Goal: Transaction & Acquisition: Download file/media

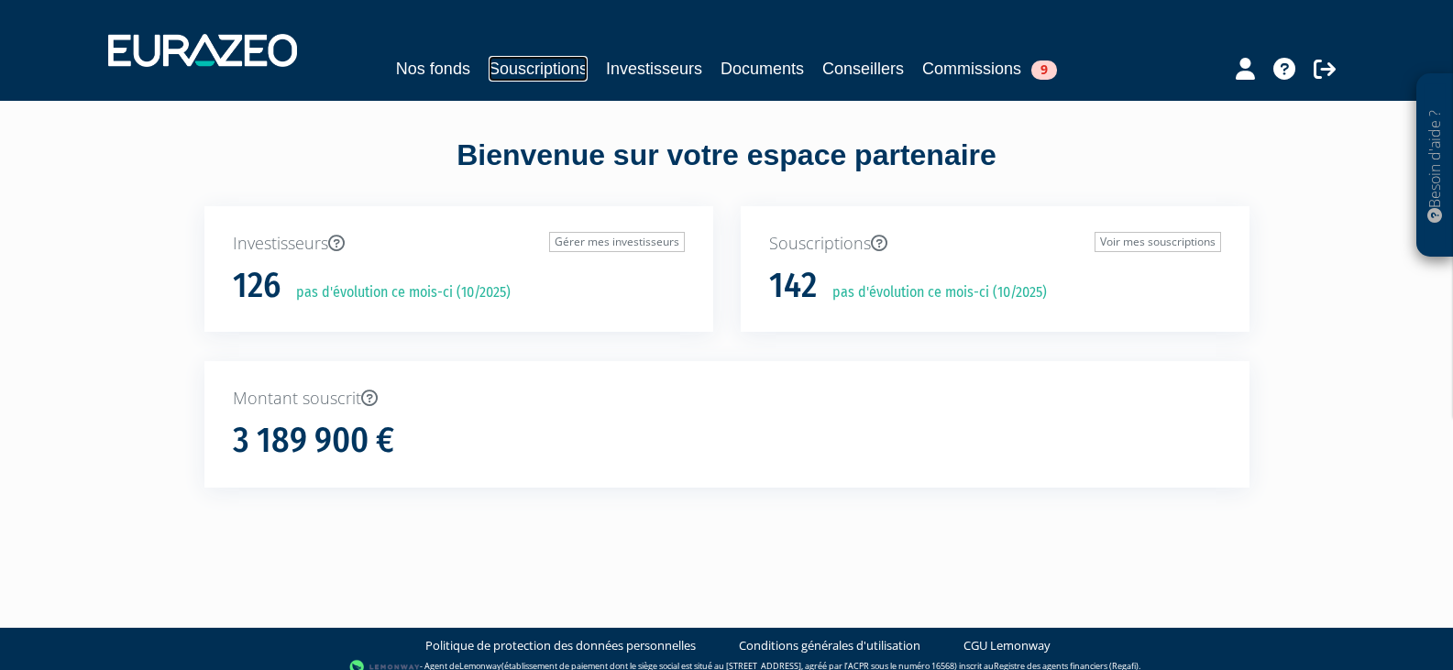
click at [506, 71] on link "Souscriptions" at bounding box center [537, 69] width 99 height 26
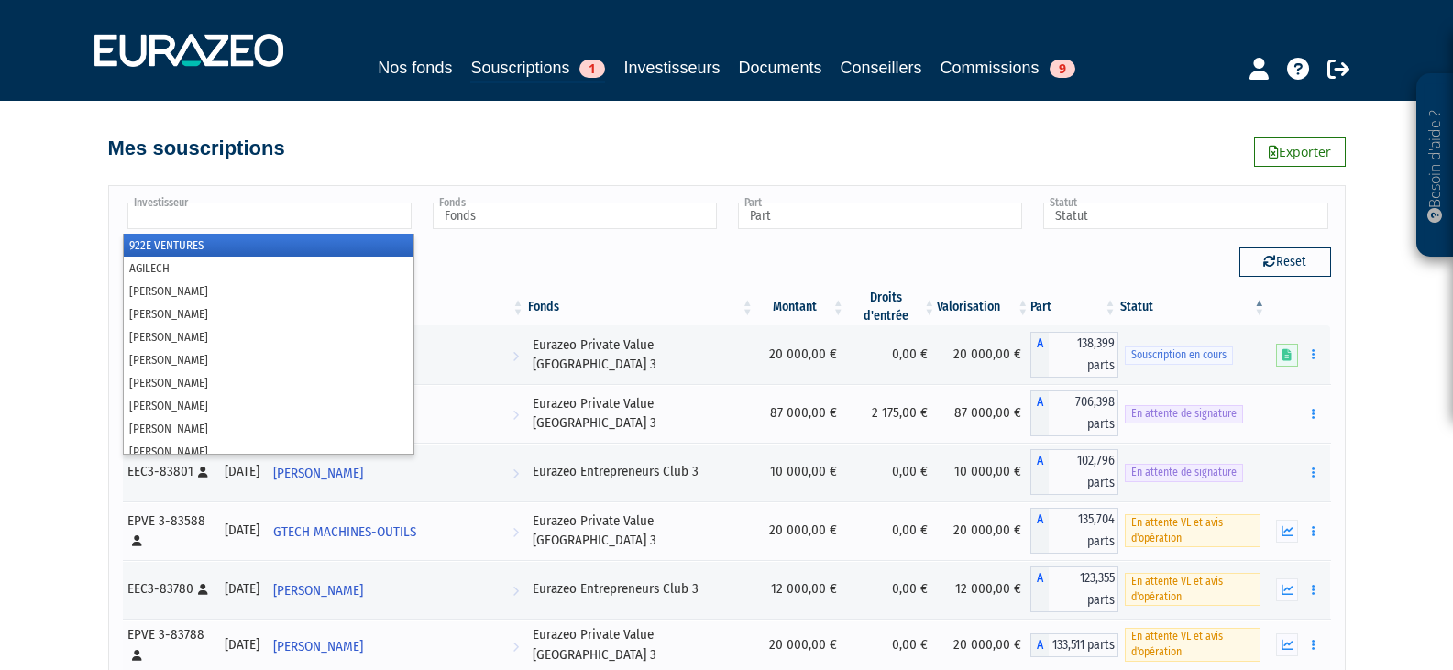
click at [204, 220] on input "text" at bounding box center [269, 216] width 284 height 27
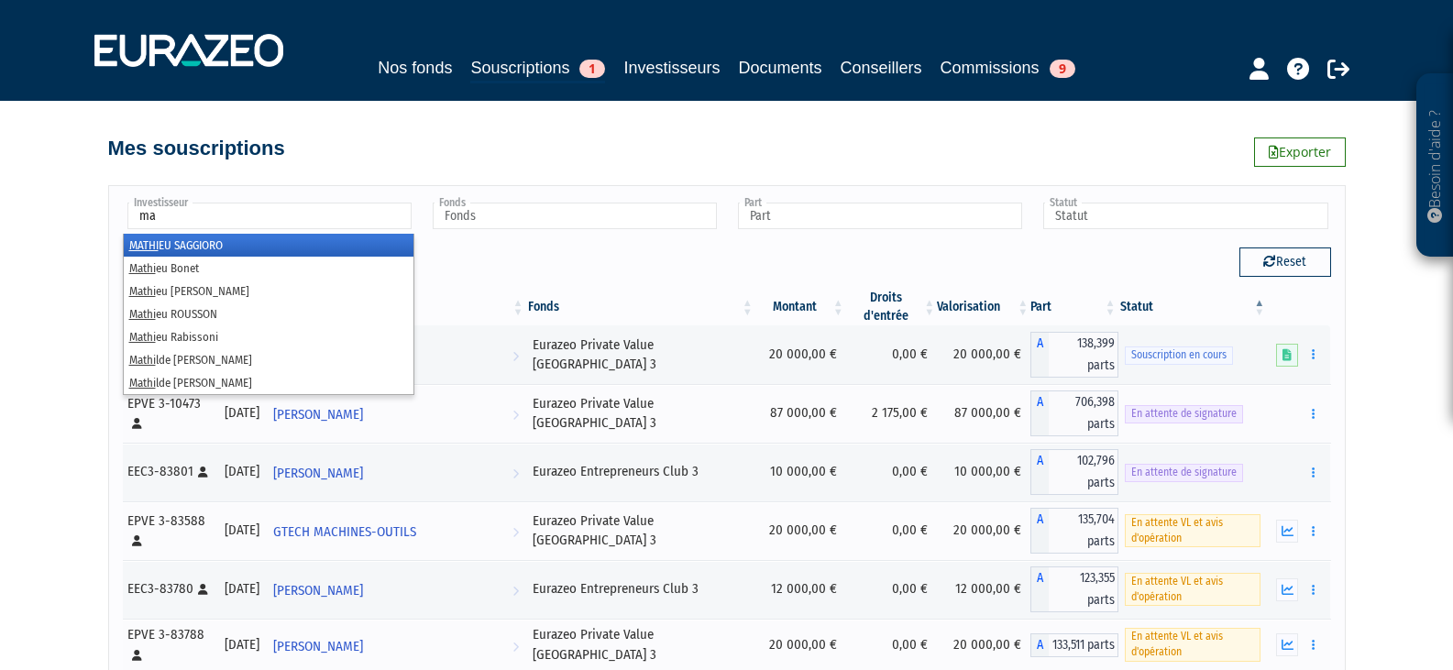
type input "m"
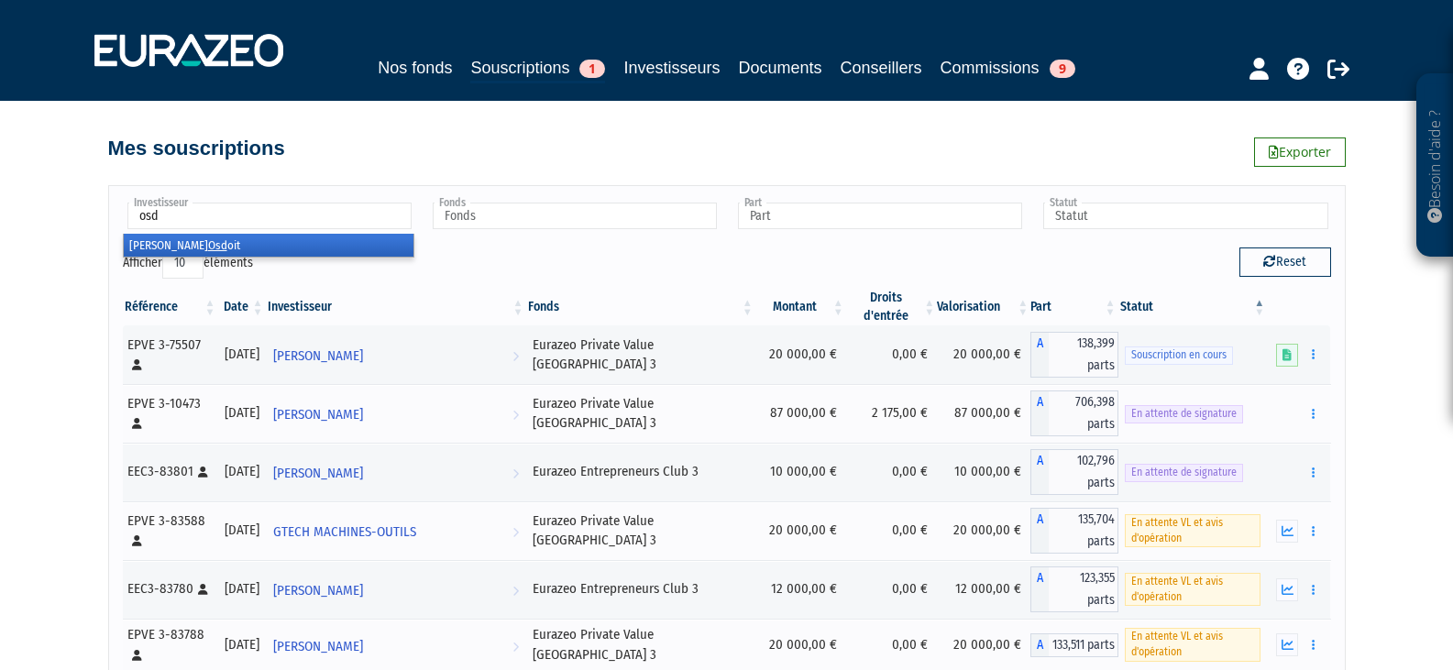
type input "osd"
click at [194, 240] on li "[PERSON_NAME] oit" at bounding box center [269, 245] width 290 height 23
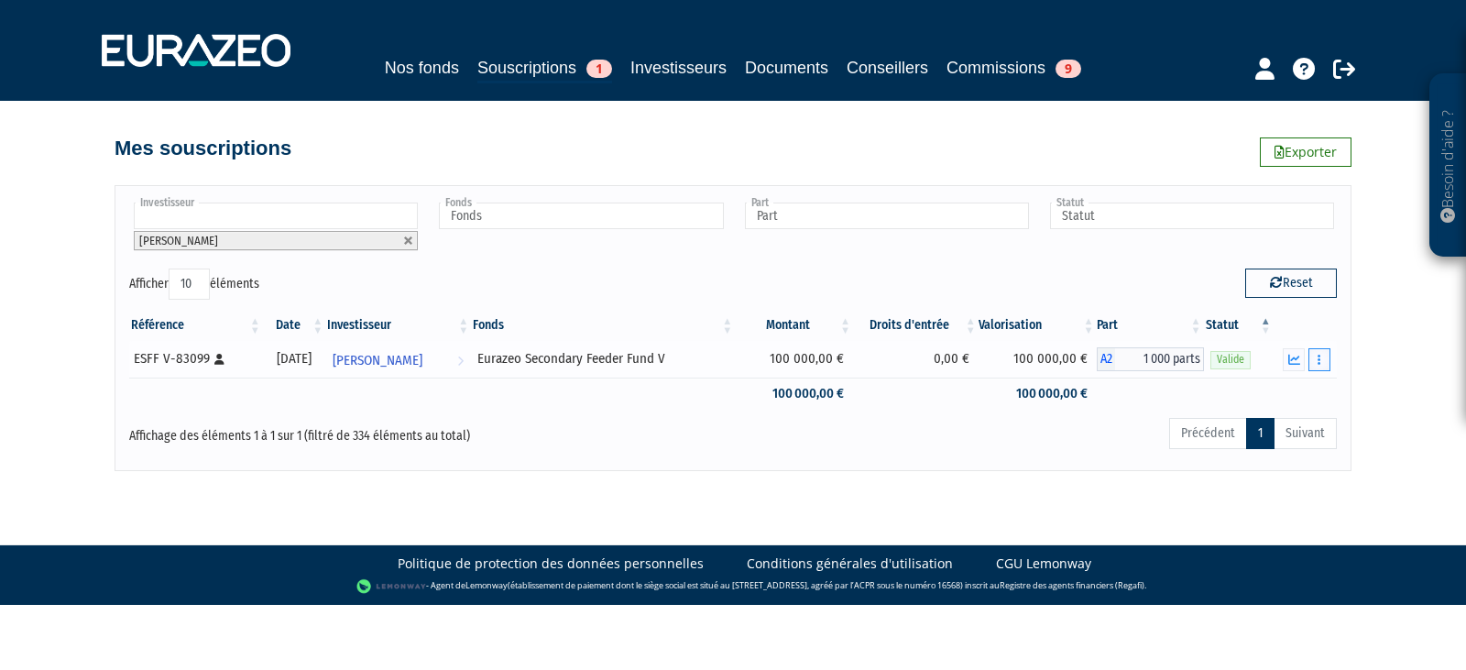
click at [1324, 361] on button "button" at bounding box center [1320, 359] width 22 height 23
drag, startPoint x: 1322, startPoint y: 354, endPoint x: 1298, endPoint y: 307, distance: 52.9
click at [1298, 307] on div "Référence Date Investisseur Fonds Montant Droits d'entrée Valorisation Part Sta…" at bounding box center [732, 359] width 1235 height 111
click at [1316, 358] on button "button" at bounding box center [1320, 359] width 22 height 23
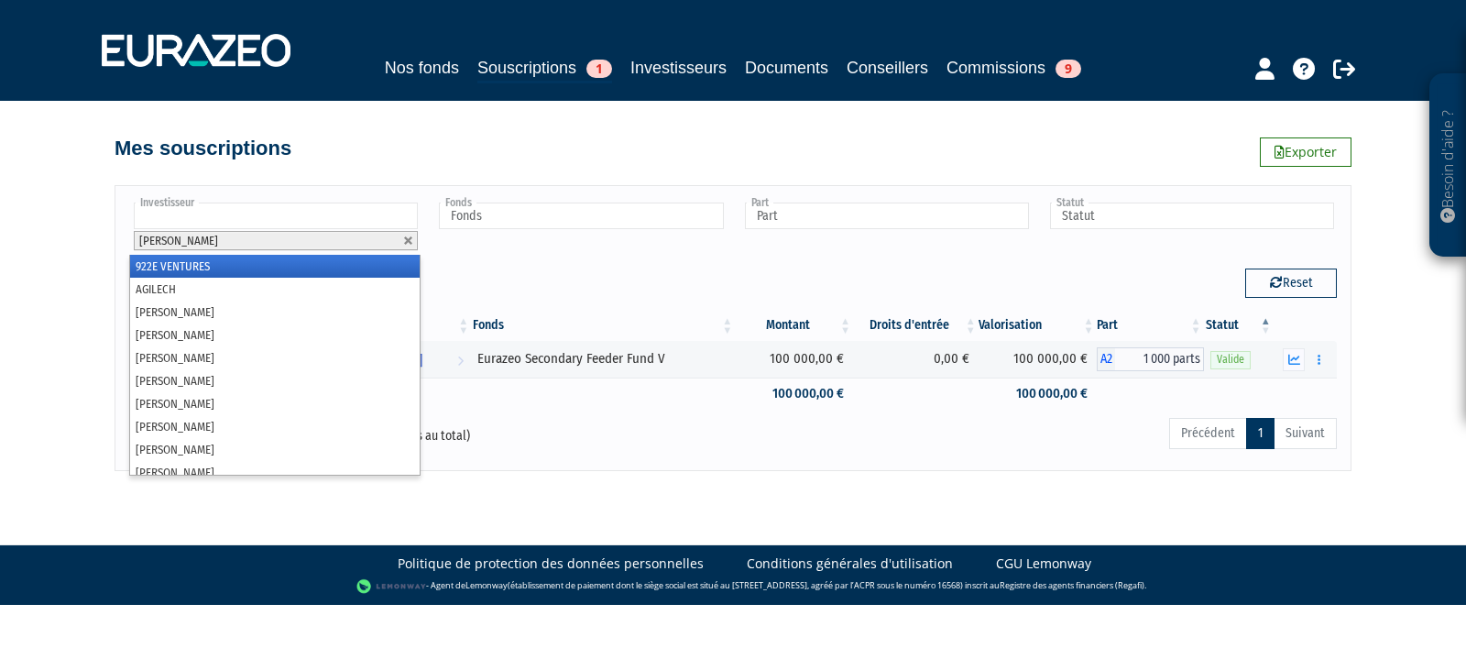
click at [215, 211] on input "text" at bounding box center [276, 216] width 284 height 27
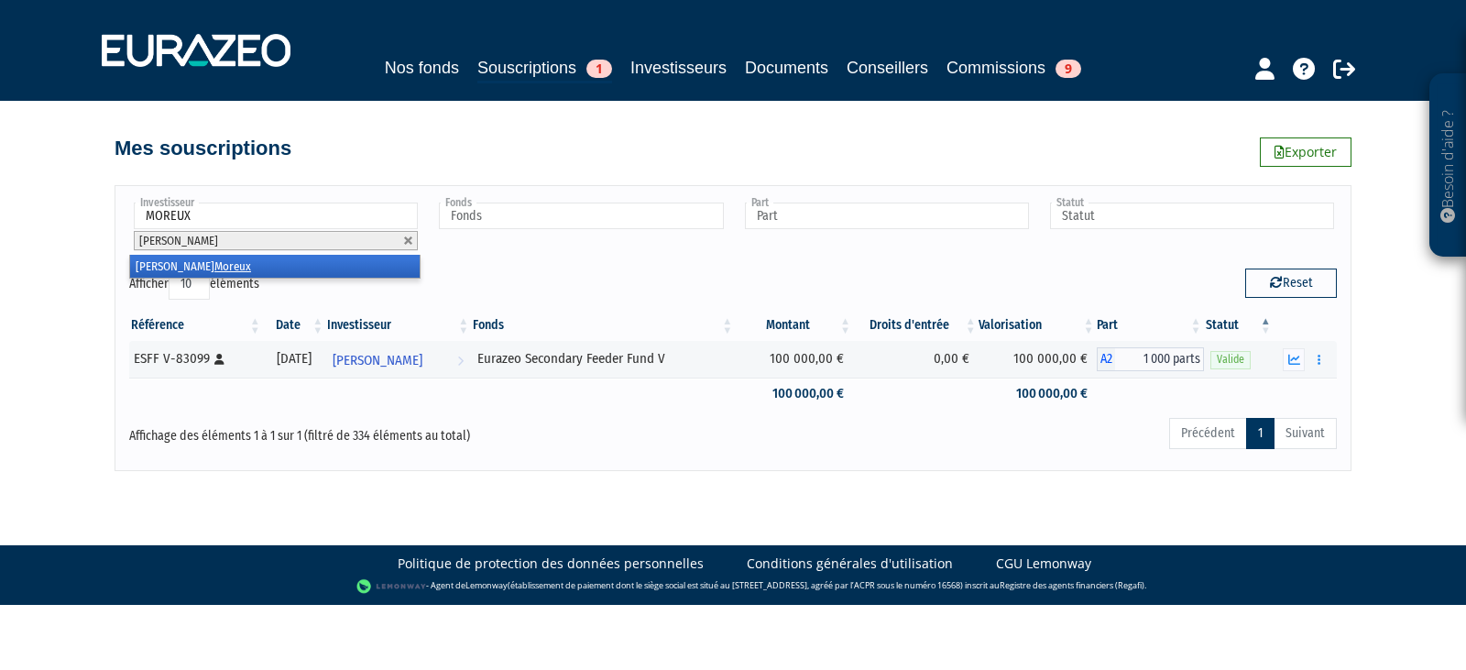
type input "MOREUX"
click at [214, 262] on em "Moreux" at bounding box center [232, 266] width 37 height 14
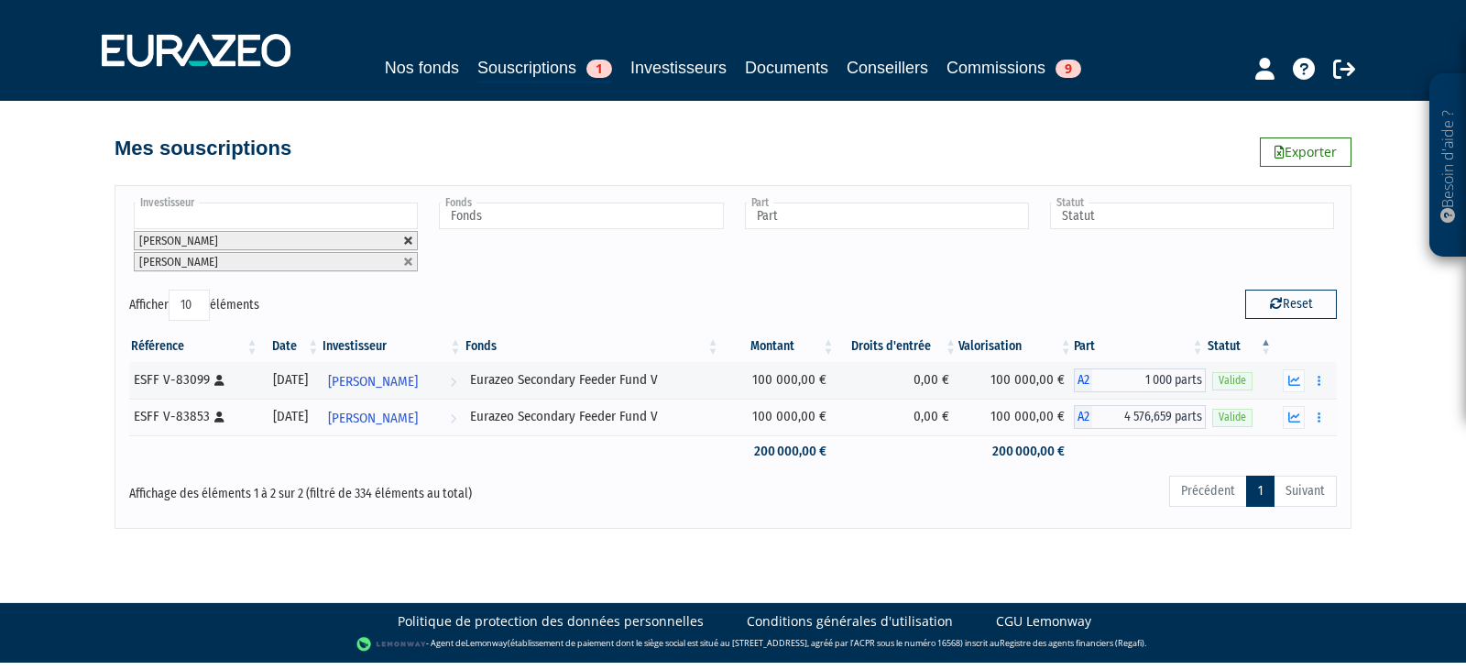
click at [409, 240] on link at bounding box center [408, 241] width 11 height 11
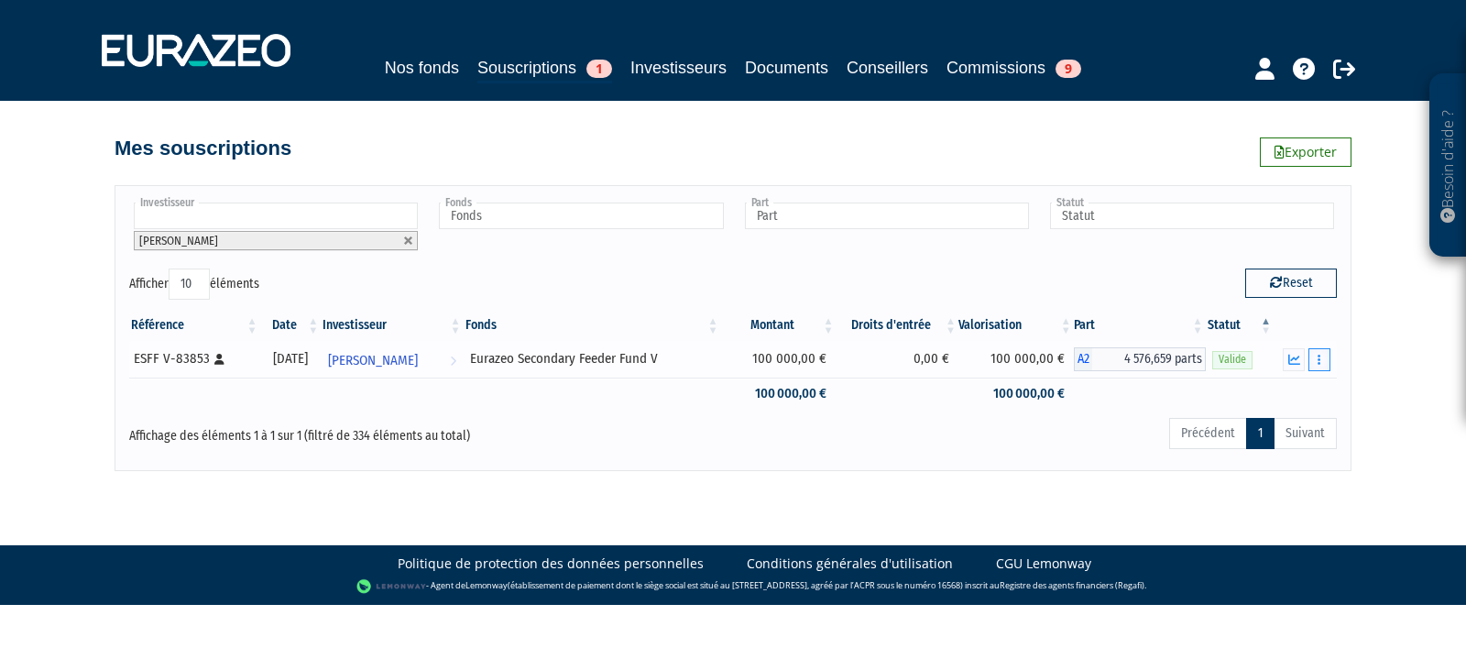
click at [1321, 360] on icon "button" at bounding box center [1319, 360] width 3 height 12
click at [1252, 422] on link "Documents" at bounding box center [1231, 426] width 188 height 30
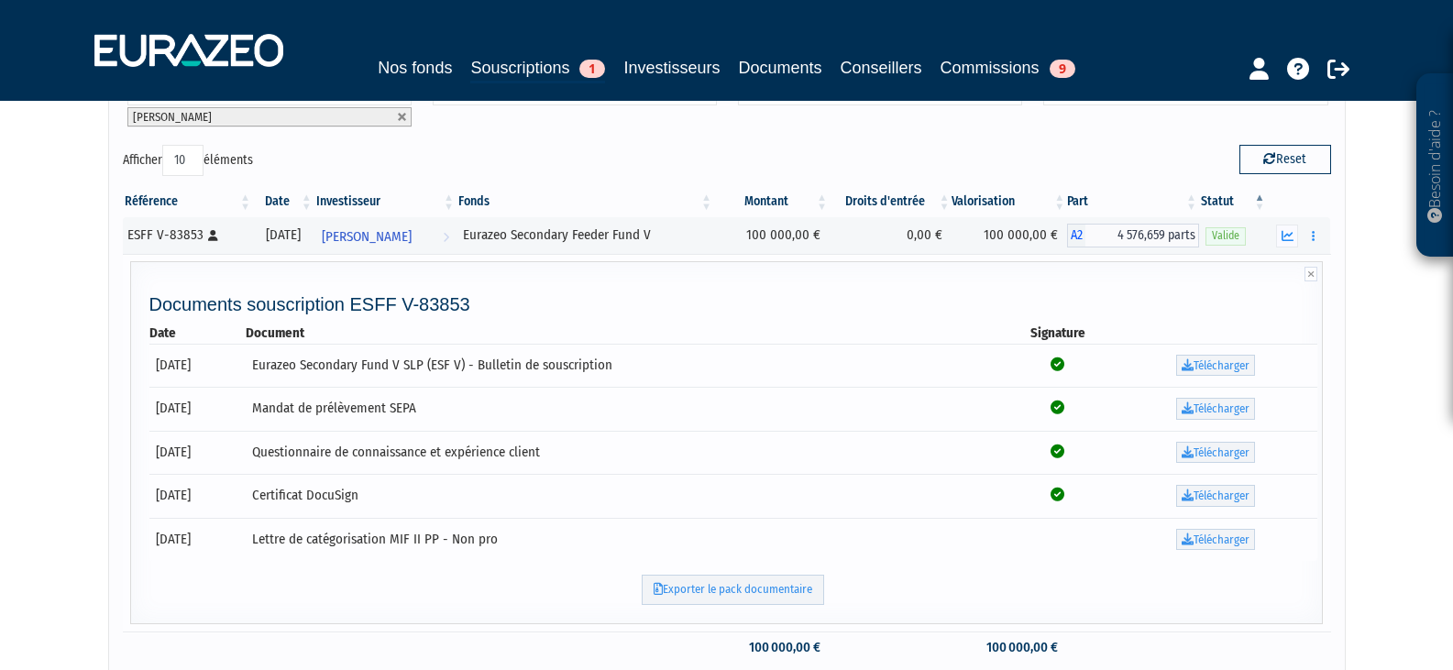
scroll to position [92, 0]
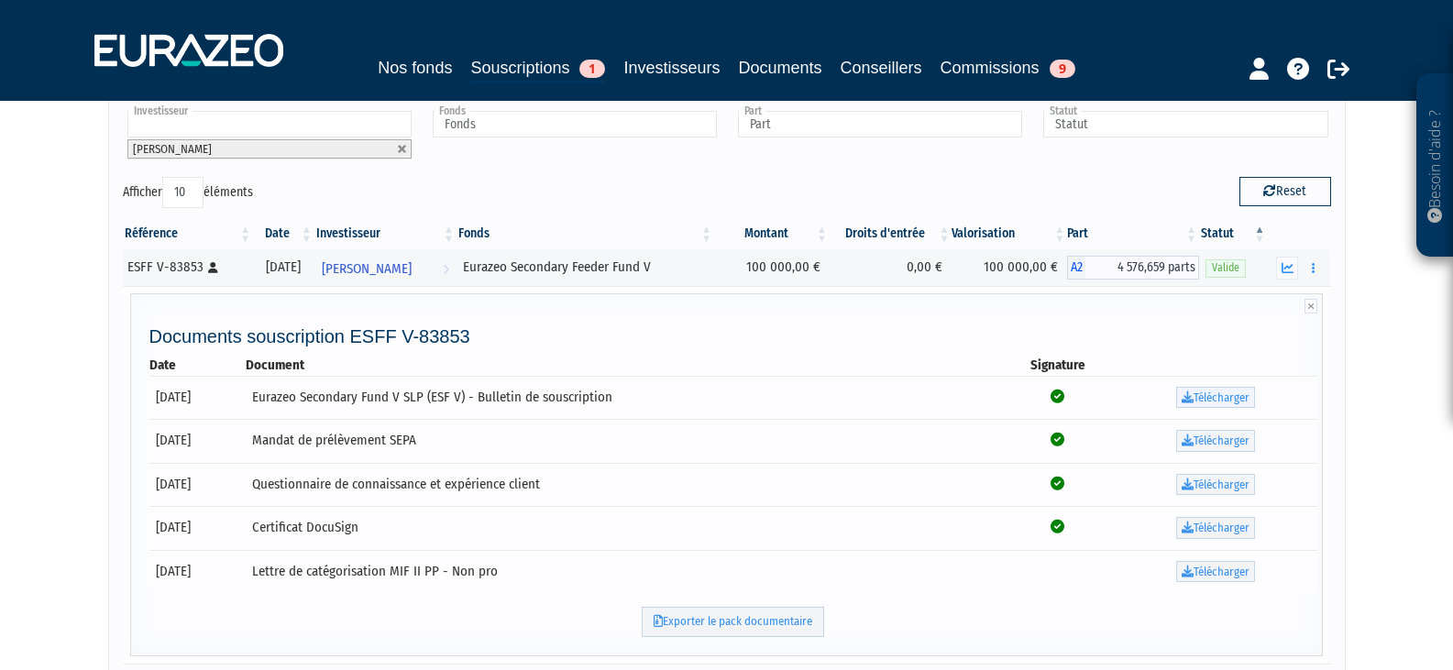
click at [1243, 398] on link "Télécharger" at bounding box center [1215, 398] width 79 height 22
click at [1307, 275] on button "button" at bounding box center [1312, 268] width 22 height 23
